Goal: Register for event/course

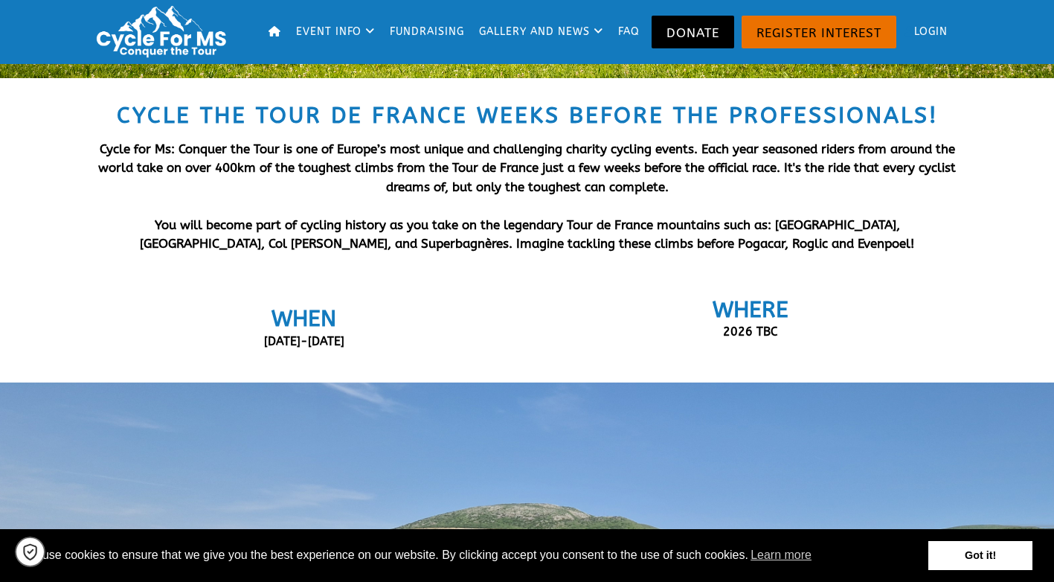
scroll to position [297, 0]
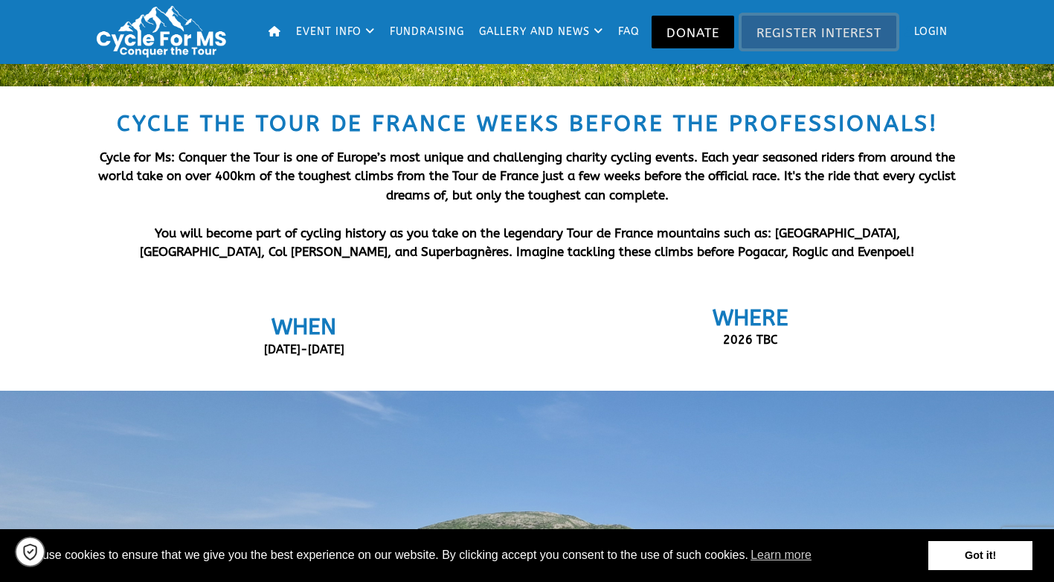
click at [790, 35] on link "Register Interest" at bounding box center [818, 32] width 155 height 33
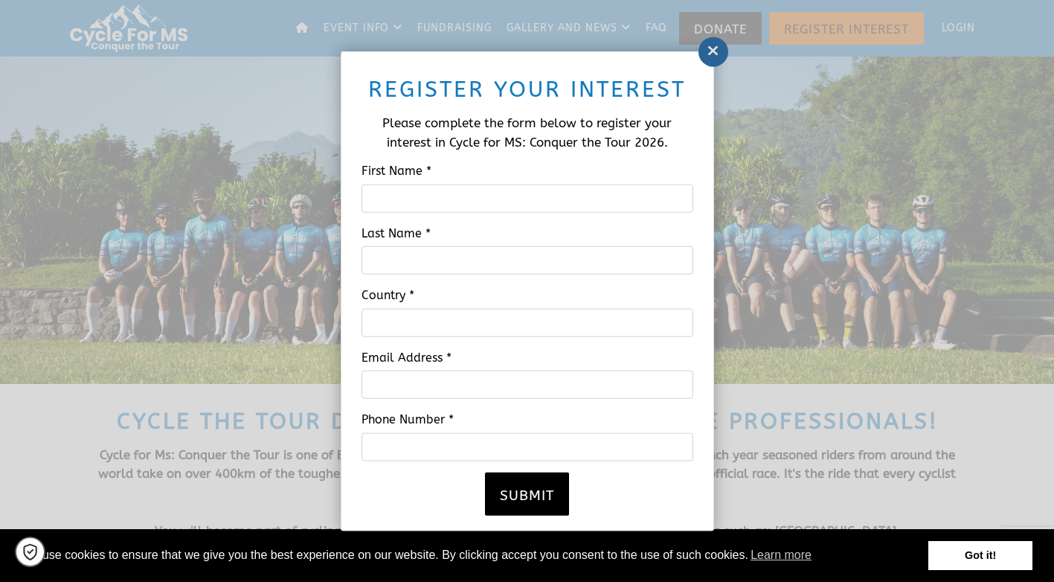
click at [713, 55] on icon at bounding box center [713, 50] width 12 height 15
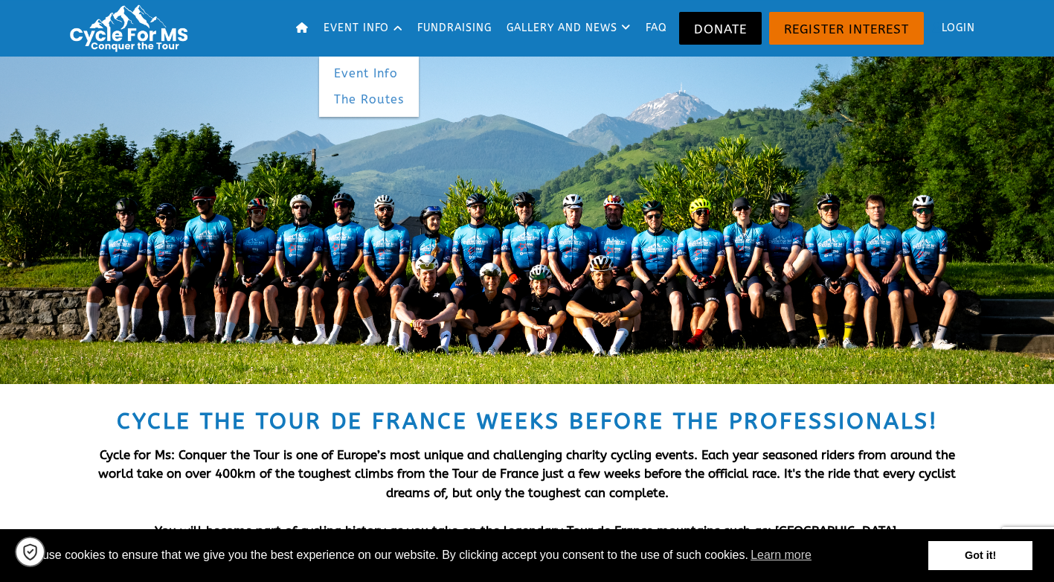
click at [376, 99] on link "The Routes" at bounding box center [369, 99] width 100 height 27
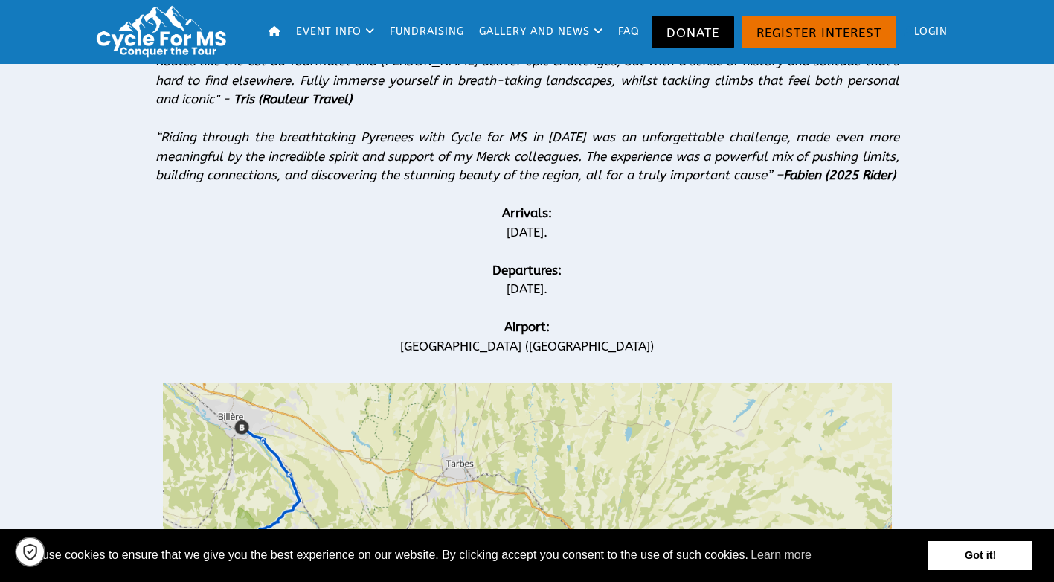
scroll to position [446, 0]
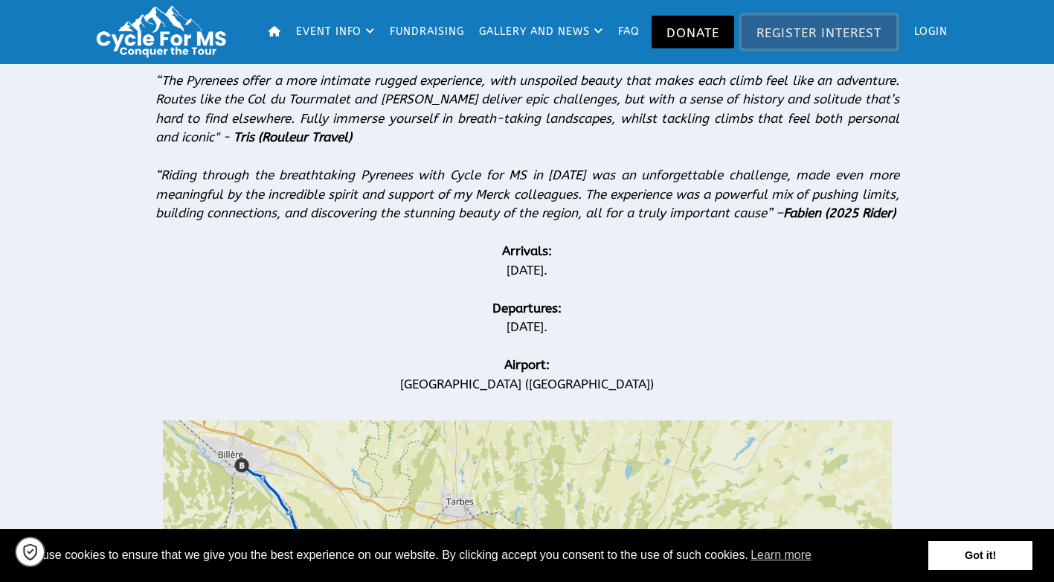
click at [817, 35] on link "Register Interest" at bounding box center [818, 32] width 155 height 33
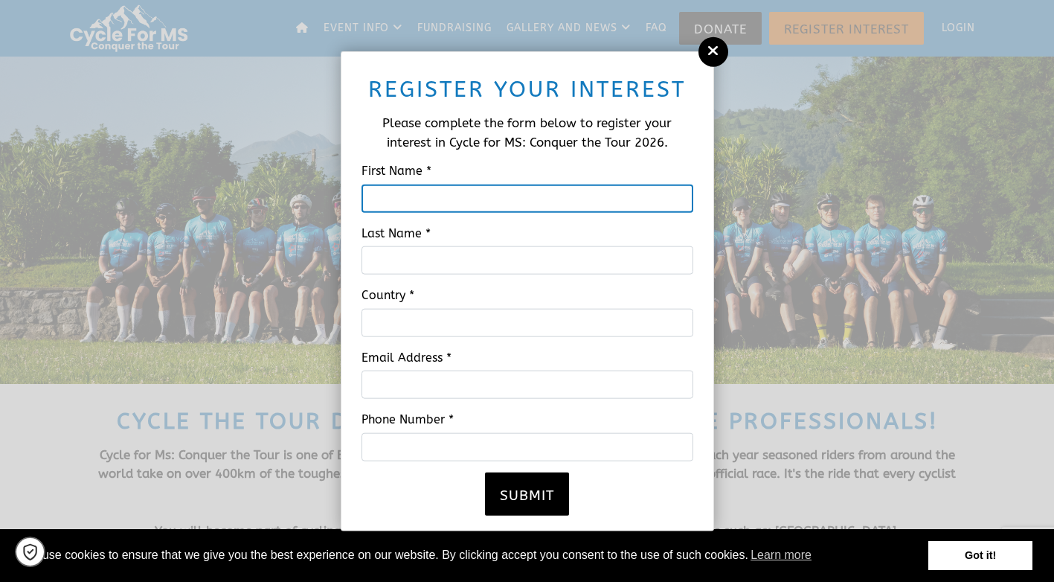
click at [516, 199] on input "First Name *" at bounding box center [527, 198] width 332 height 28
type input "Mohammed"
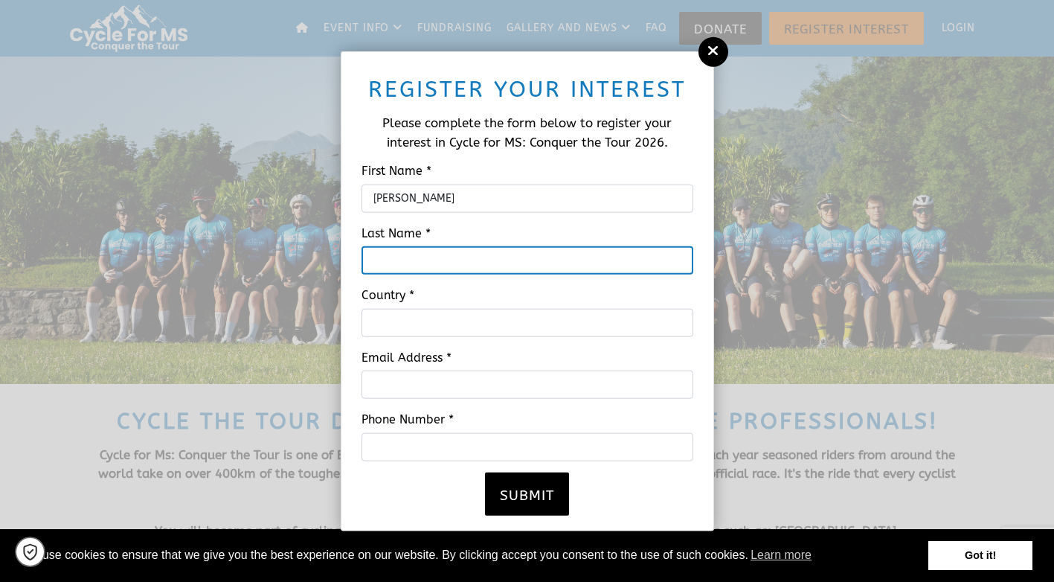
type input "Harb"
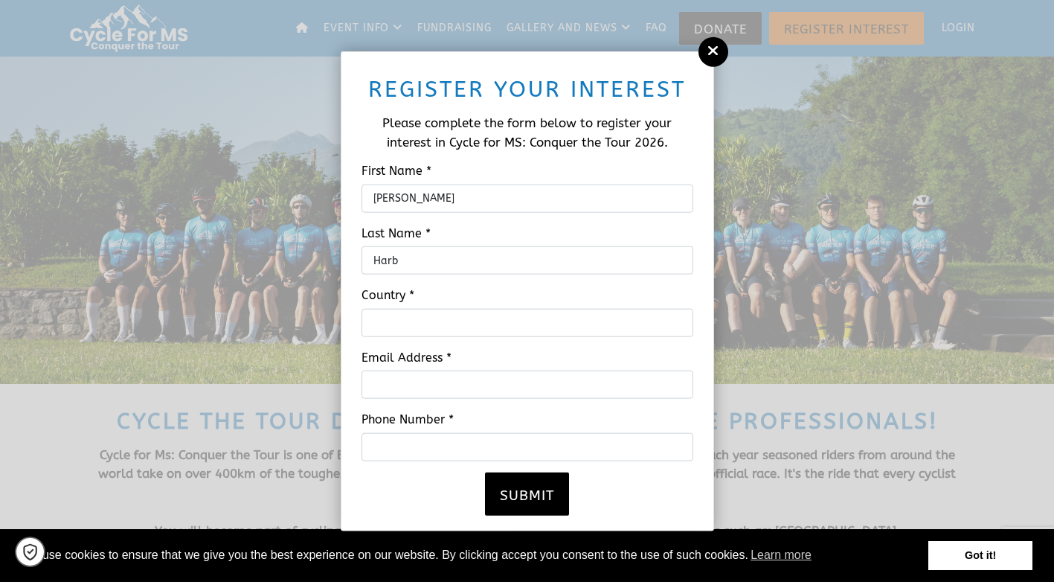
type input "Canada"
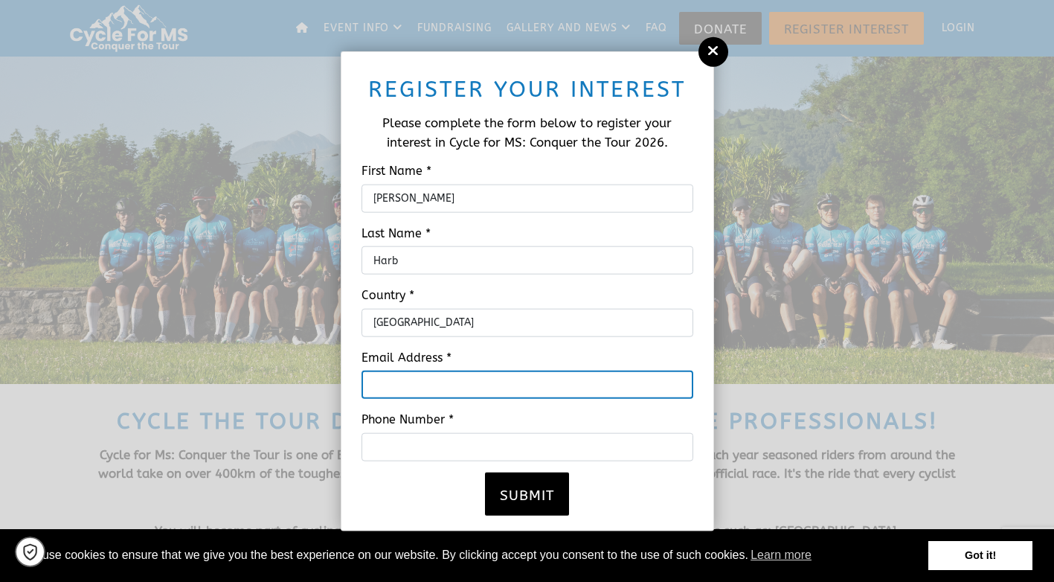
type input "dr.mohammed.harb@horizonnb.ca"
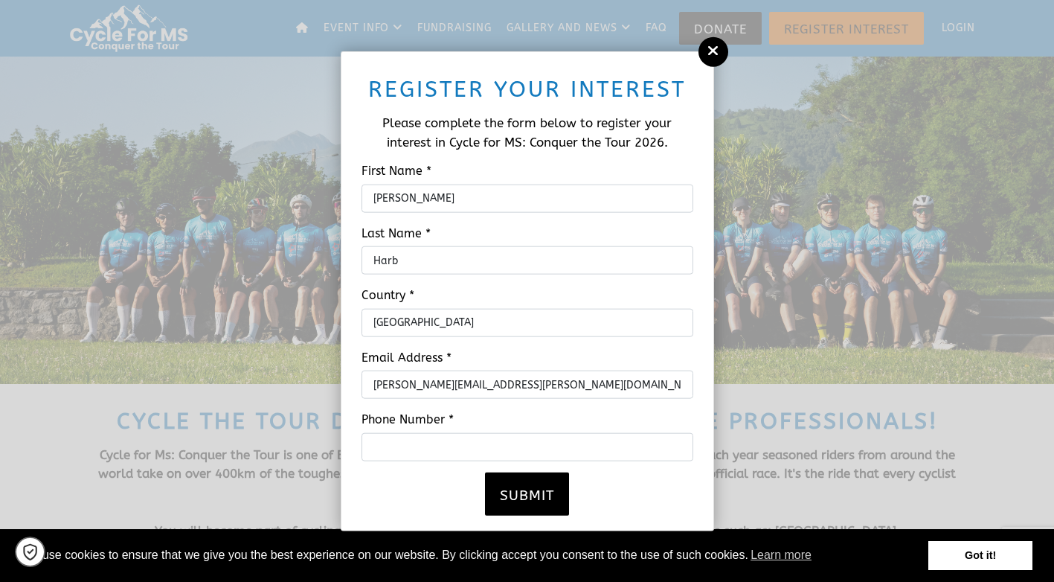
type input "5063833816"
click at [529, 499] on button "Submit" at bounding box center [527, 492] width 84 height 43
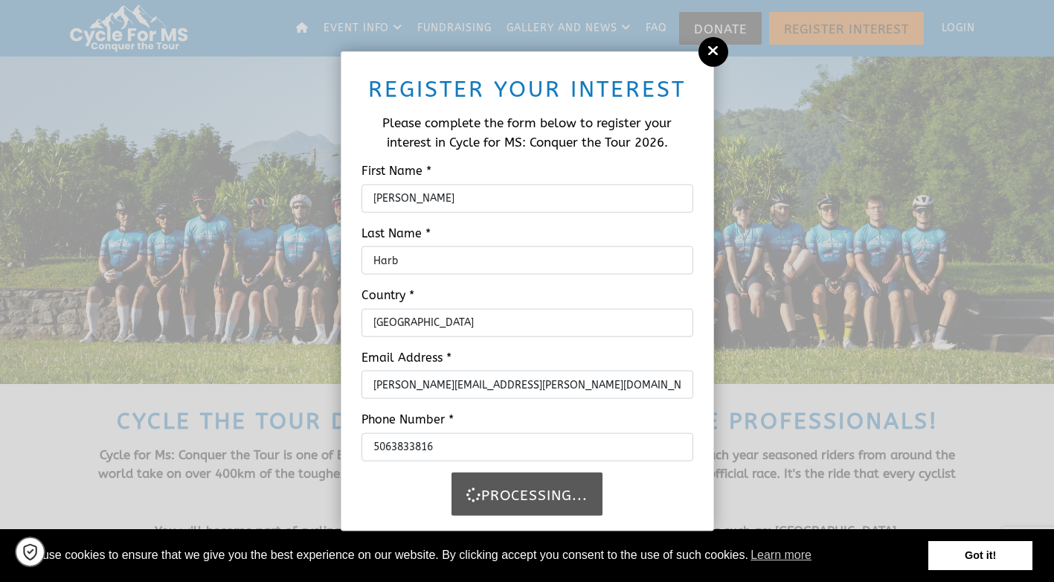
scroll to position [6, 0]
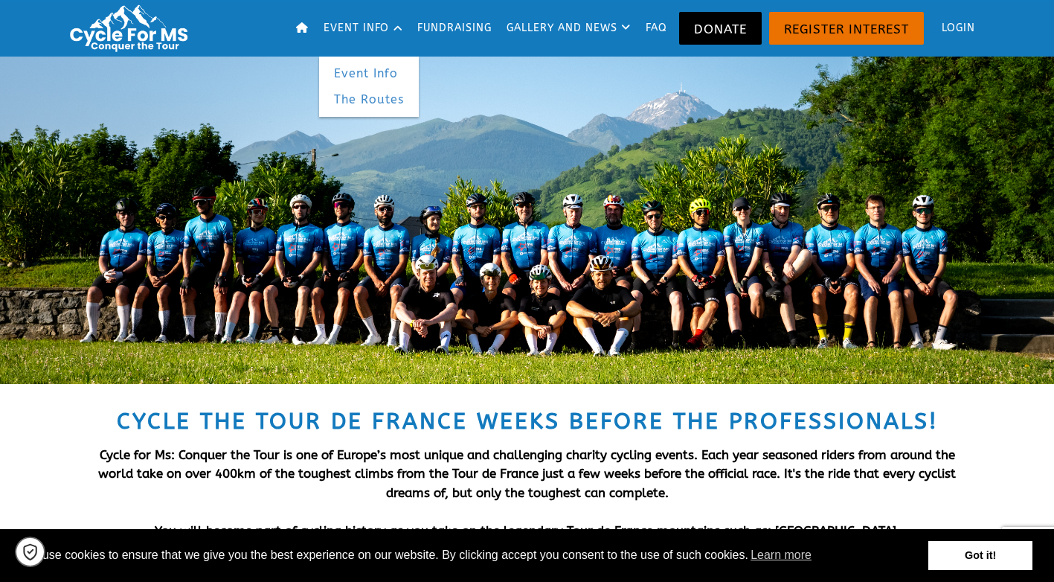
click at [361, 69] on link "Event Info" at bounding box center [369, 73] width 100 height 27
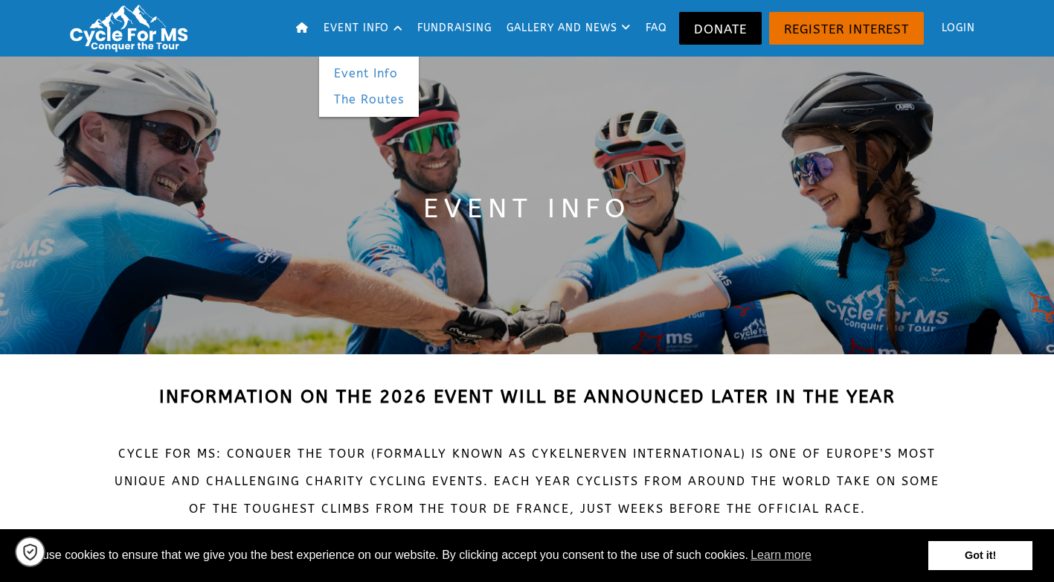
click at [368, 102] on link "The Routes" at bounding box center [369, 99] width 100 height 27
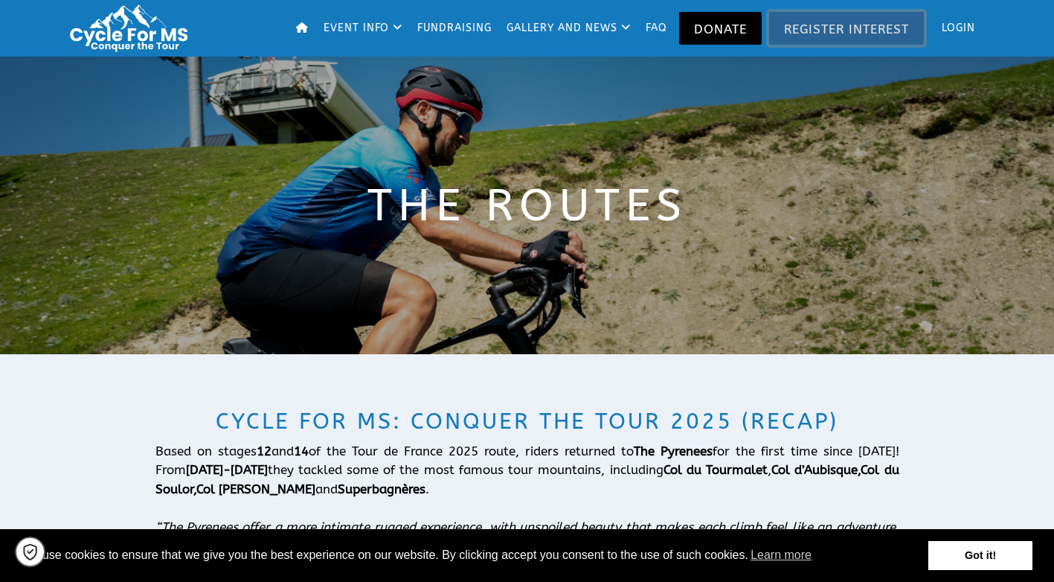
click at [809, 27] on link "Register Interest" at bounding box center [846, 28] width 155 height 33
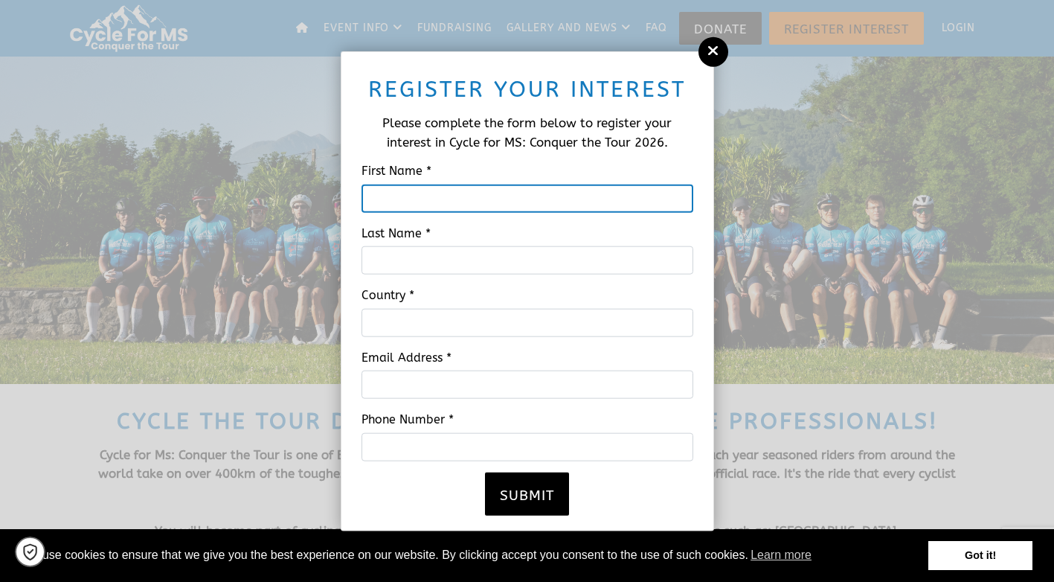
click at [547, 203] on input "First Name *" at bounding box center [527, 198] width 332 height 28
type input "[PERSON_NAME]"
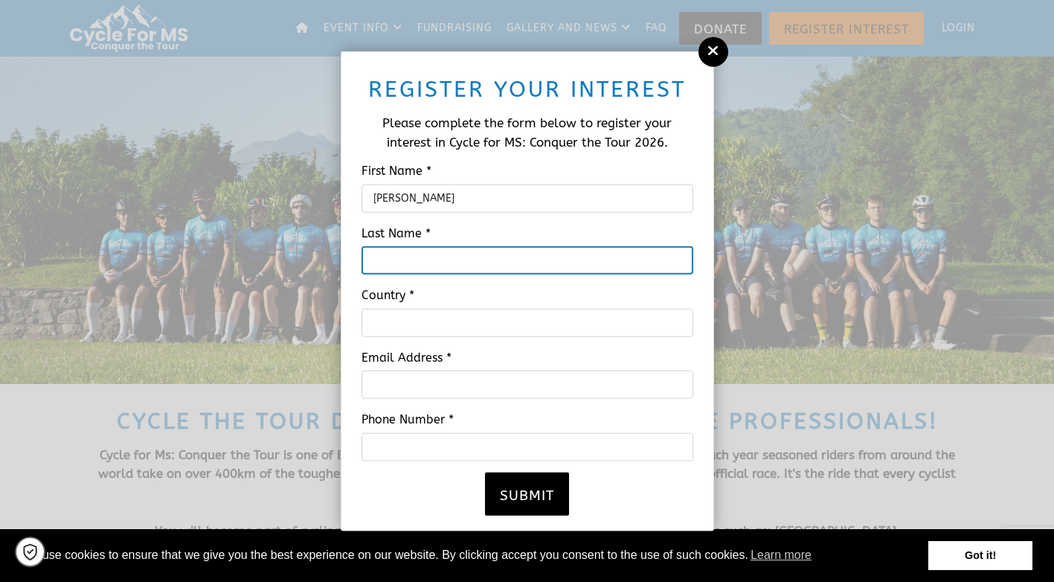
type input "Harb"
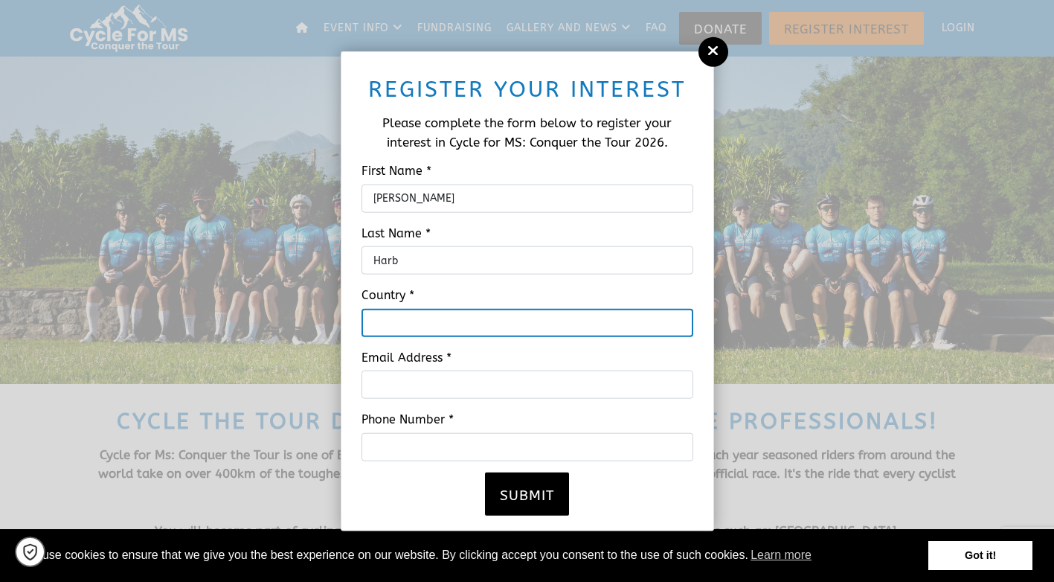
type input "[GEOGRAPHIC_DATA]"
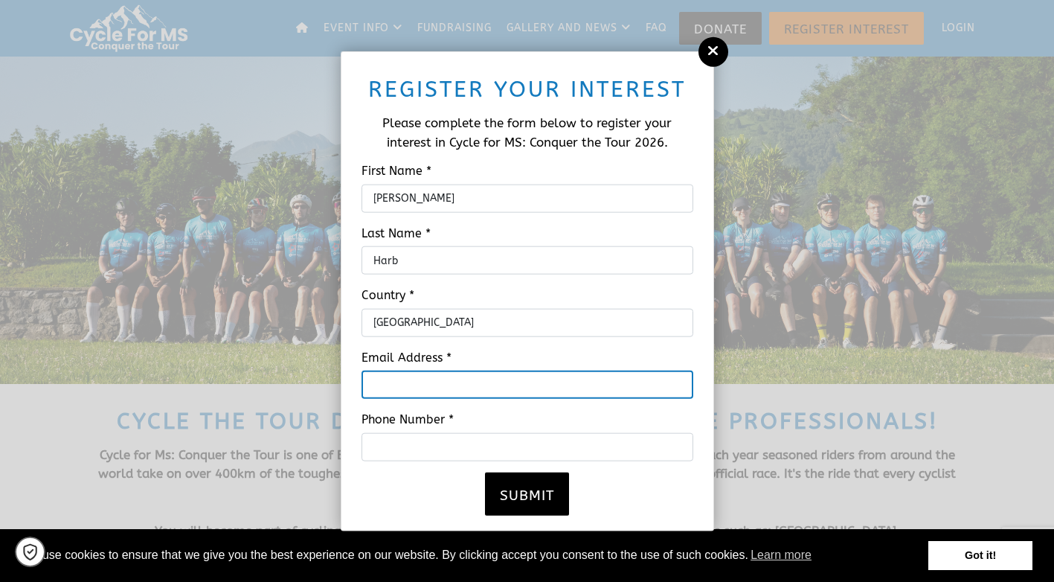
type input "[PERSON_NAME][EMAIL_ADDRESS][PERSON_NAME][DOMAIN_NAME]"
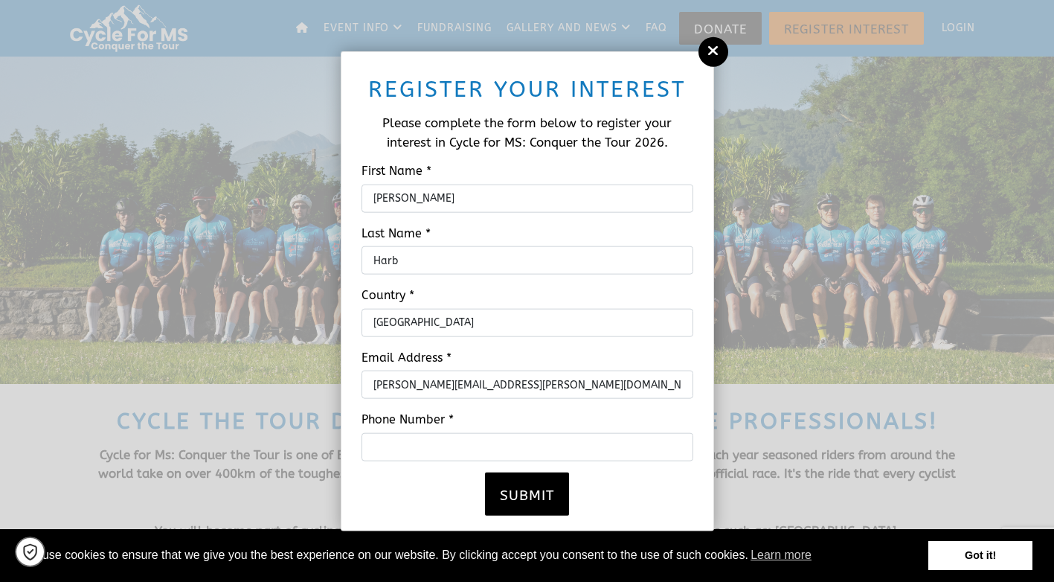
type input "5063833816"
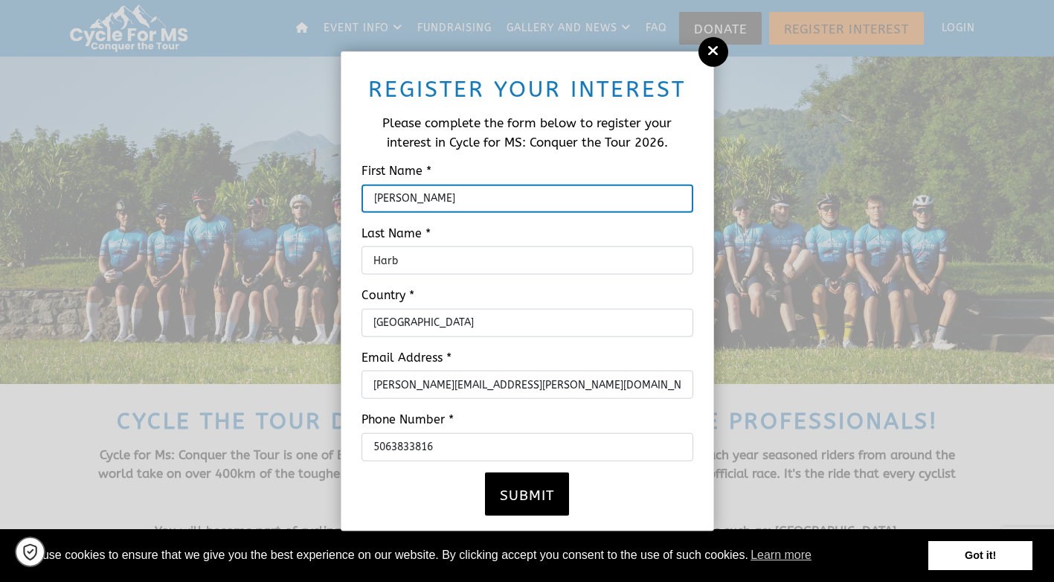
drag, startPoint x: 460, startPoint y: 198, endPoint x: 351, endPoint y: 196, distance: 108.6
click at [352, 196] on div "Mohammed" at bounding box center [527, 198] width 354 height 28
type input "Rita"
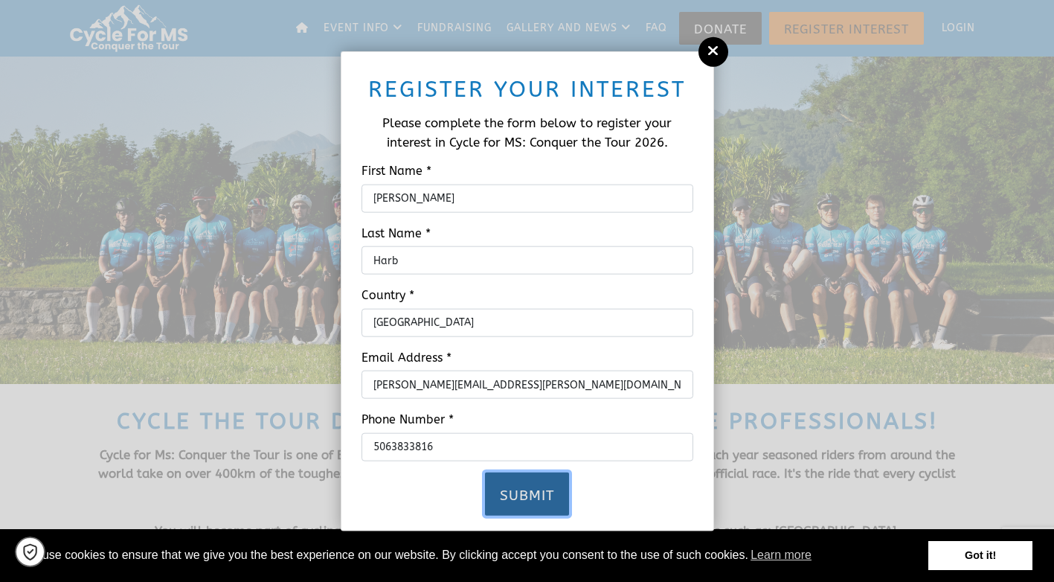
click at [536, 493] on button "Submit" at bounding box center [527, 492] width 84 height 43
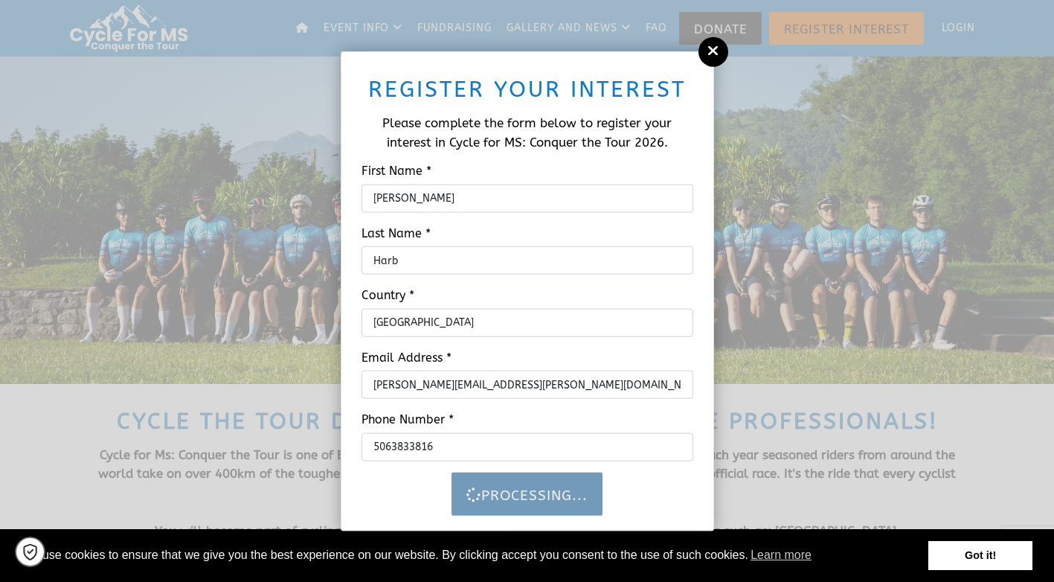
scroll to position [5, 0]
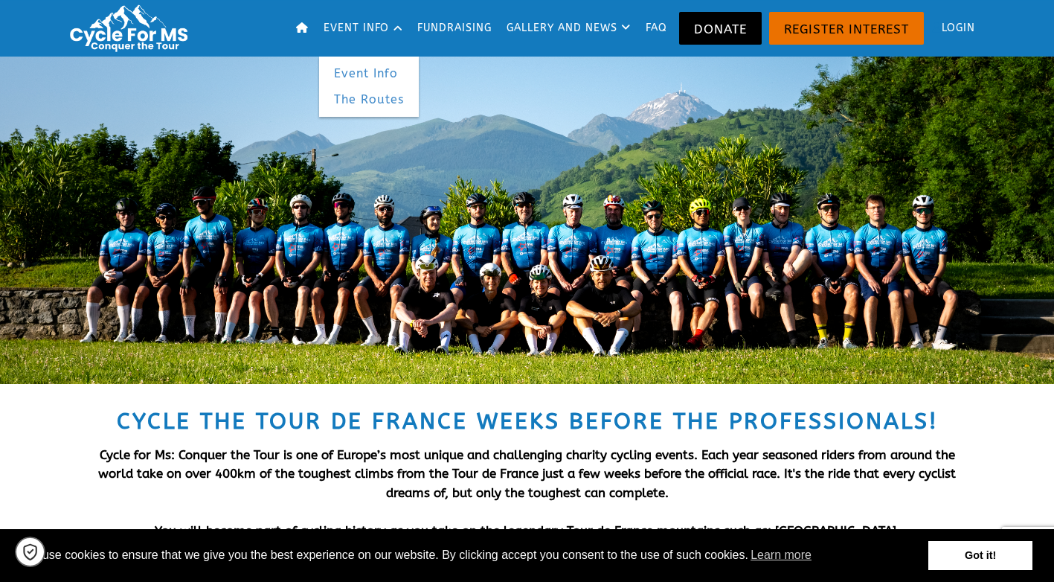
click at [352, 68] on link "Event Info" at bounding box center [369, 73] width 100 height 27
